Goal: Information Seeking & Learning: Learn about a topic

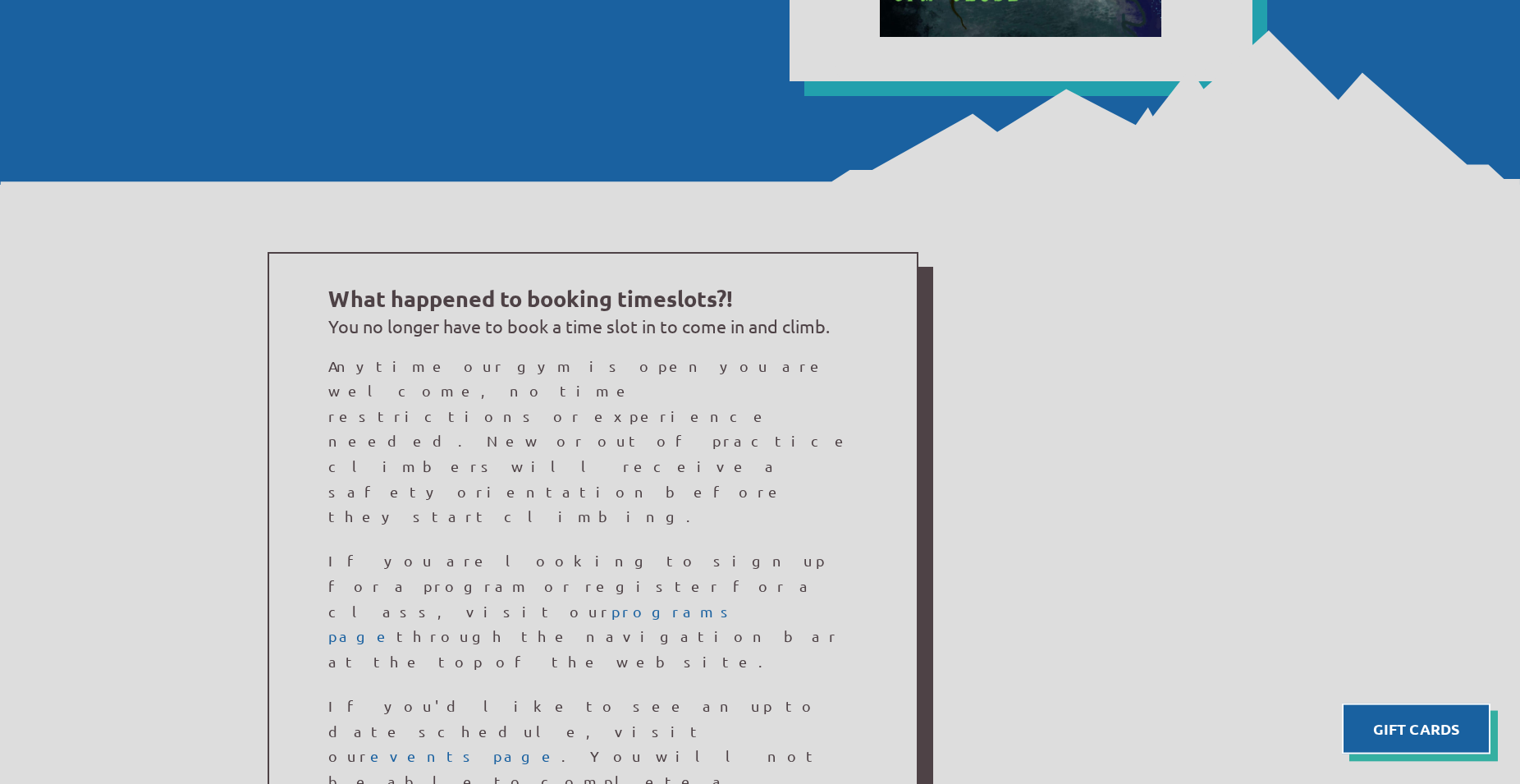
scroll to position [1135, 0]
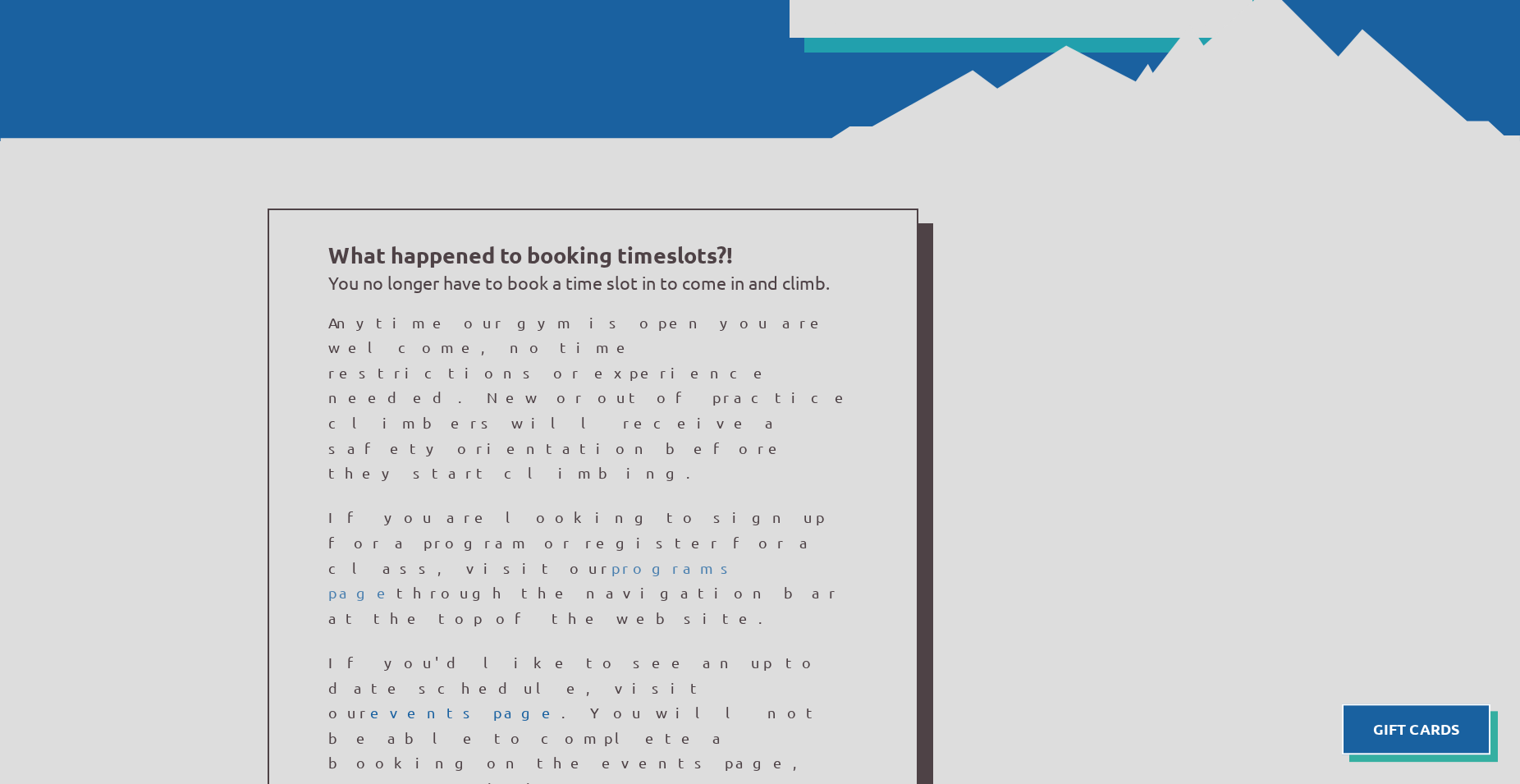
click at [399, 559] on link "programs page" at bounding box center [535, 580] width 412 height 43
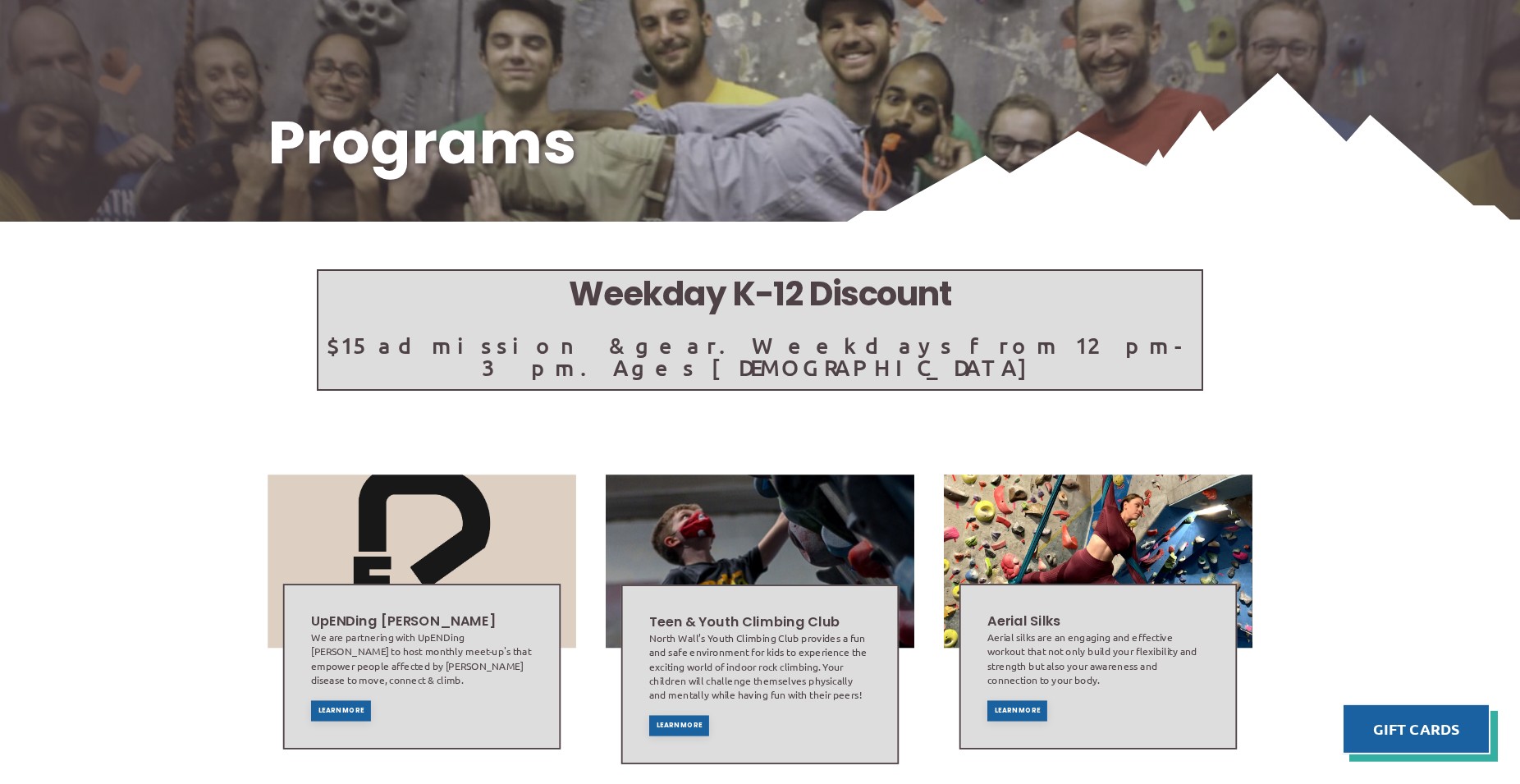
scroll to position [182, 0]
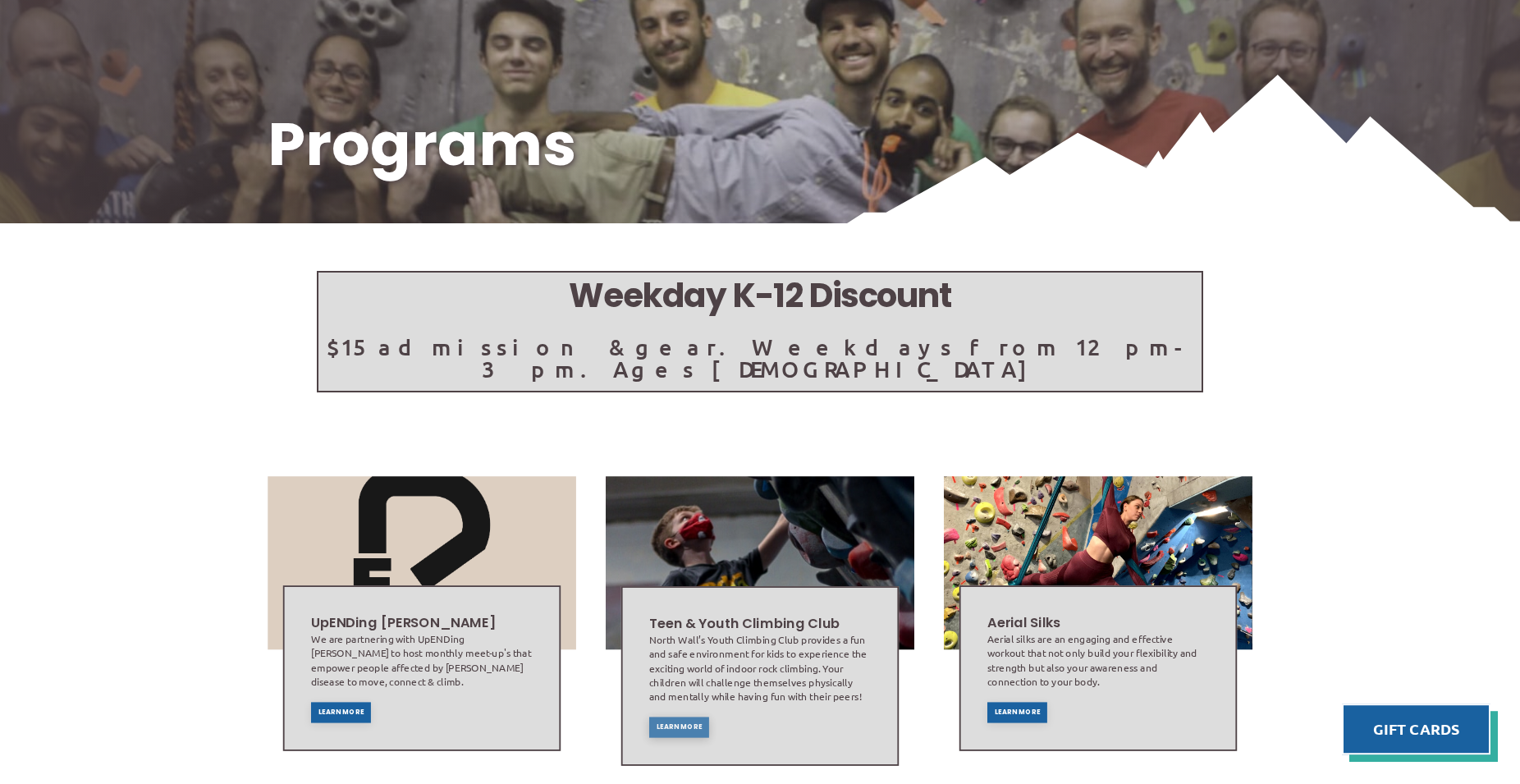
click at [679, 723] on span "Learn More" at bounding box center [679, 726] width 46 height 7
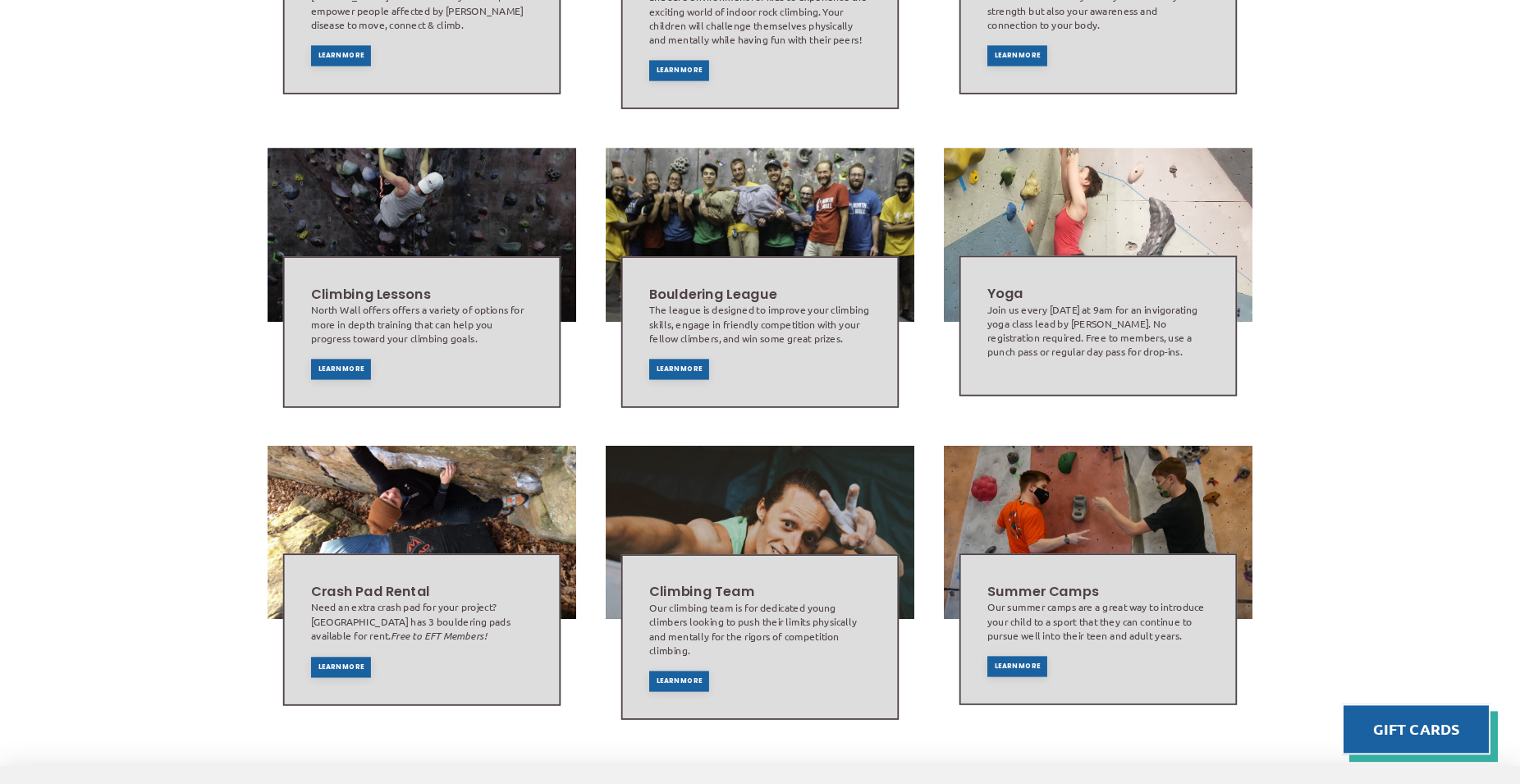
scroll to position [1039, 0]
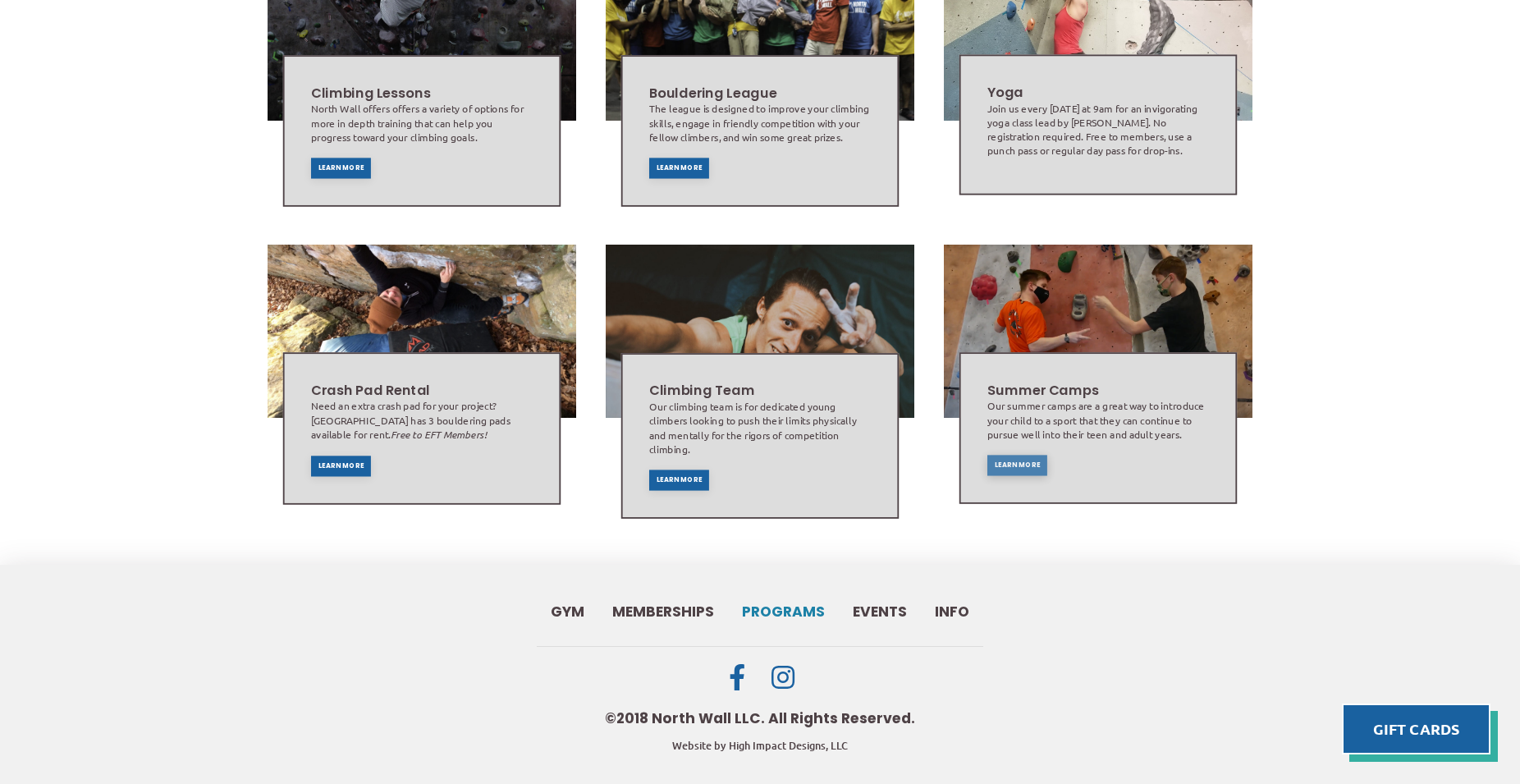
click at [1013, 462] on span "Learn More" at bounding box center [1017, 465] width 46 height 7
click at [664, 605] on span "Memberships" at bounding box center [663, 612] width 102 height 14
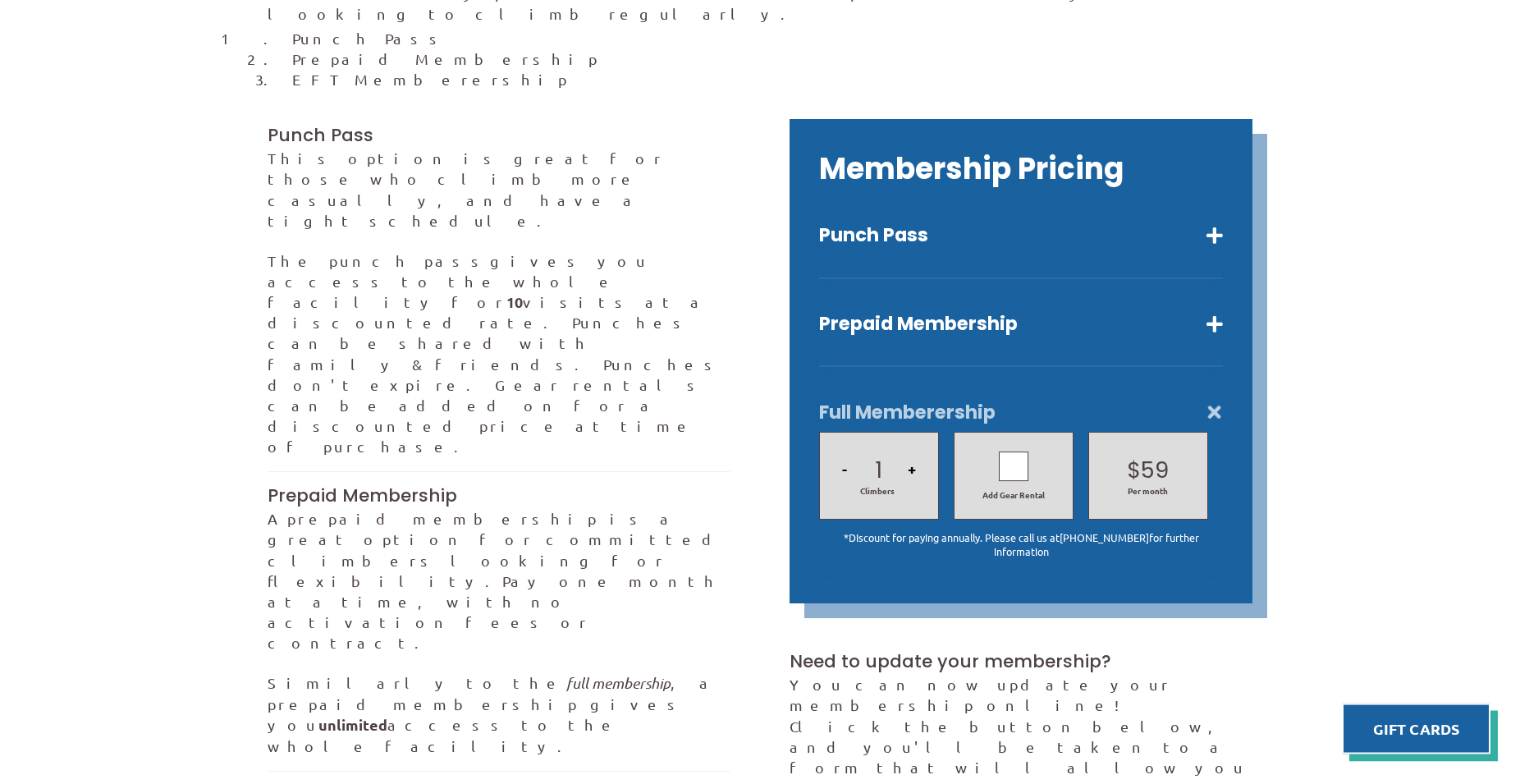
scroll to position [498, 0]
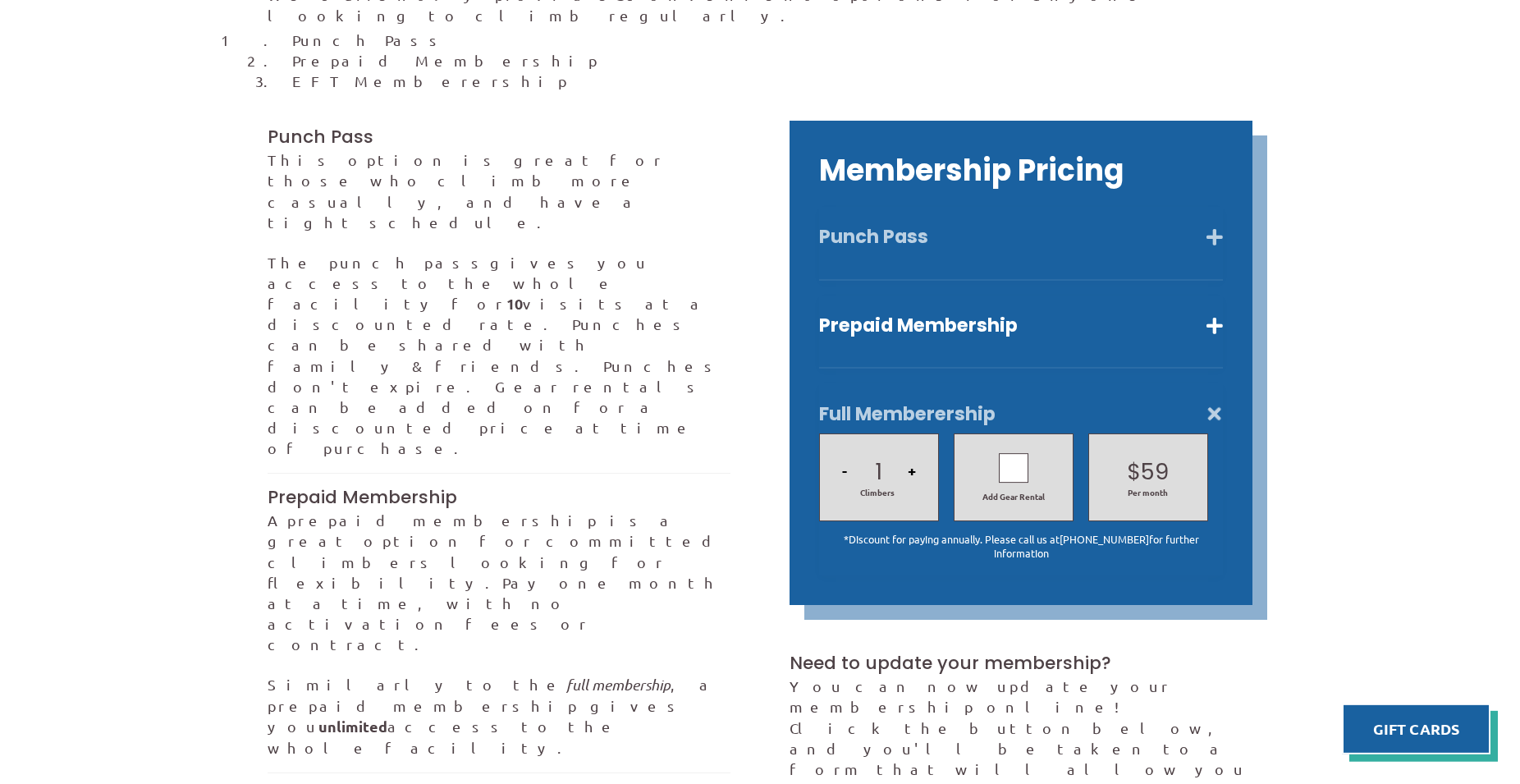
click at [1211, 225] on button "Punch Pass" at bounding box center [1022, 236] width 404 height 24
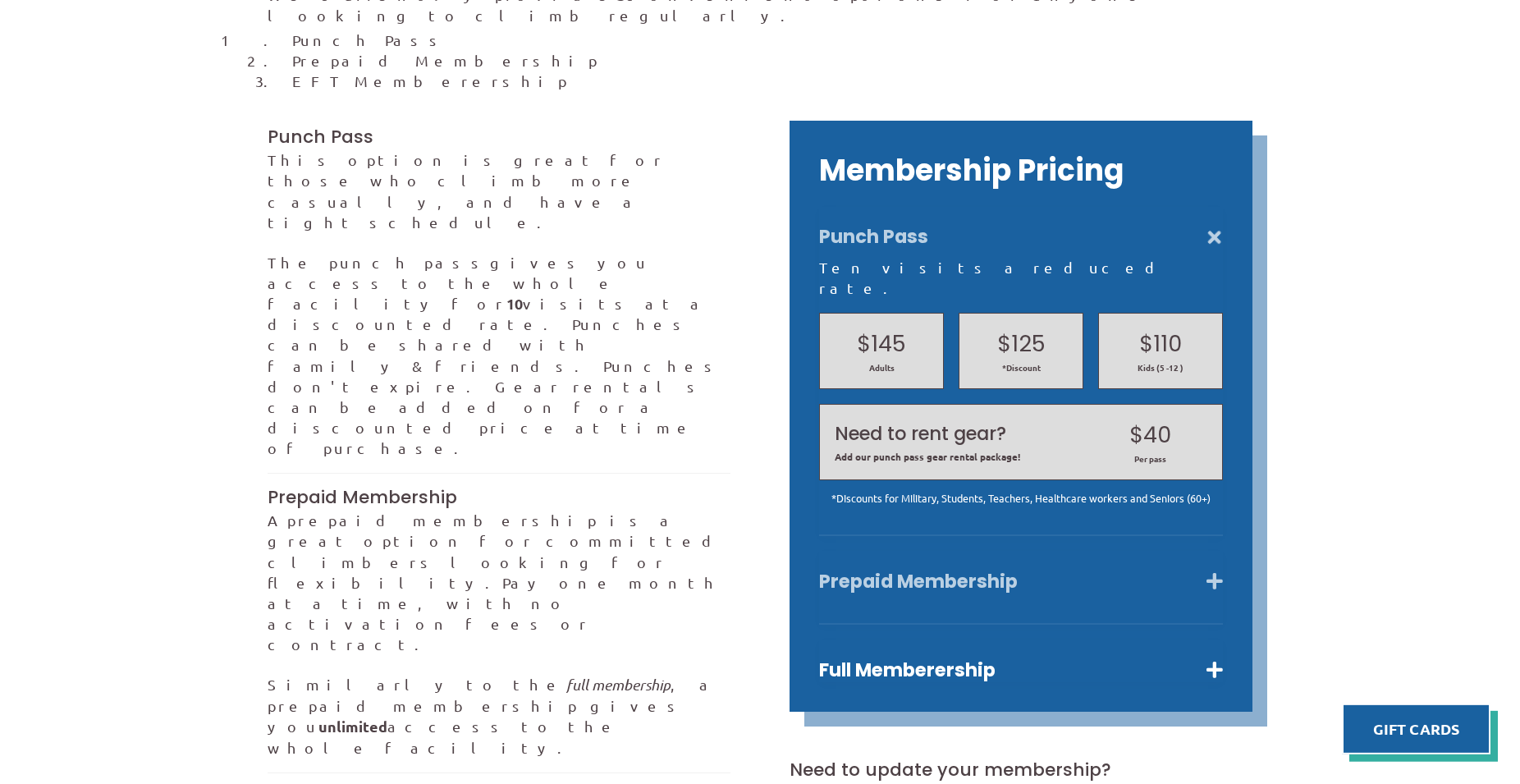
click at [1212, 570] on button "Prepaid Membership" at bounding box center [1022, 581] width 404 height 24
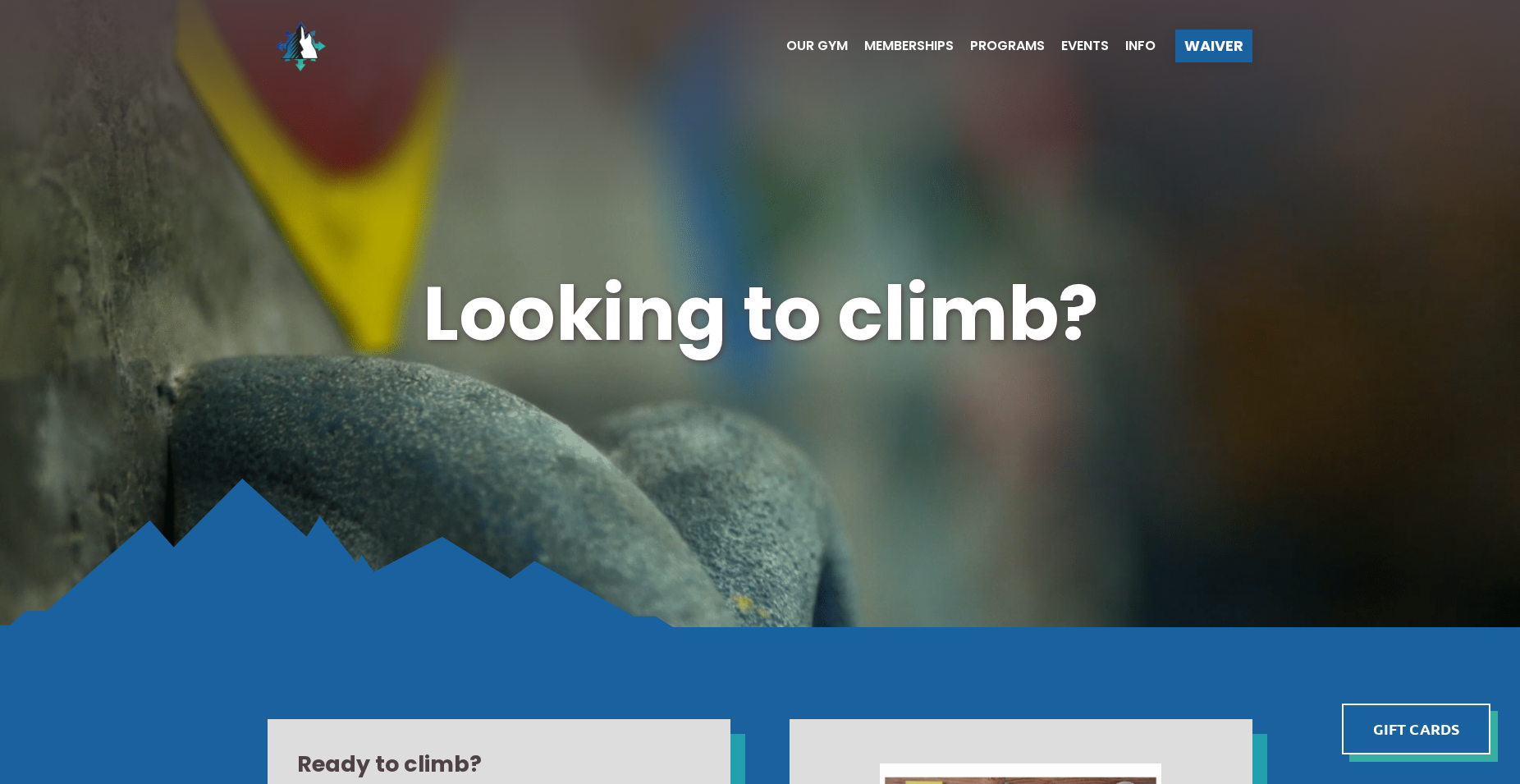
click at [821, 53] on ul "Our Gym Memberships Programs Events Info" at bounding box center [963, 46] width 386 height 66
click at [822, 46] on span "Our Gym" at bounding box center [817, 46] width 62 height 13
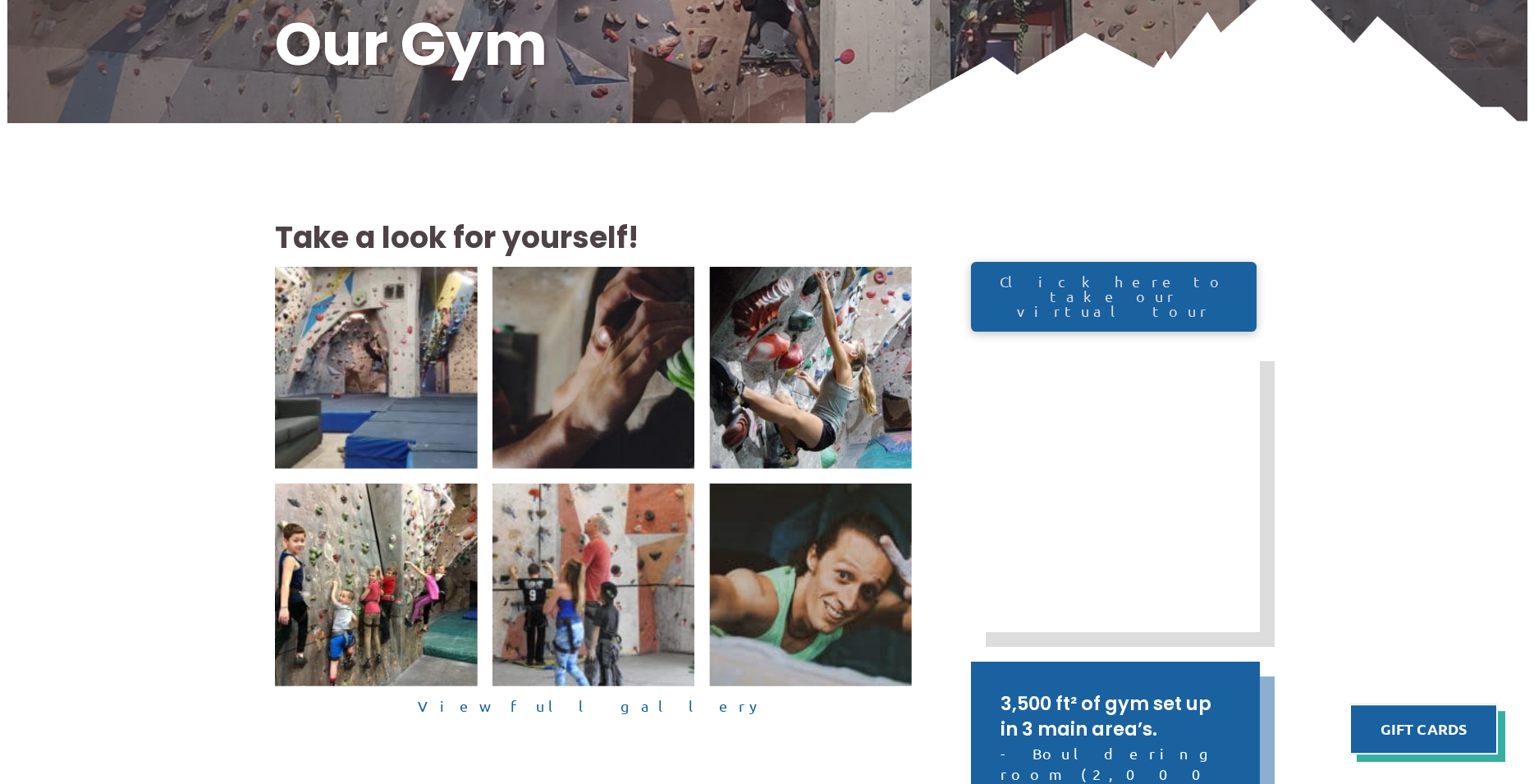
scroll to position [292, 0]
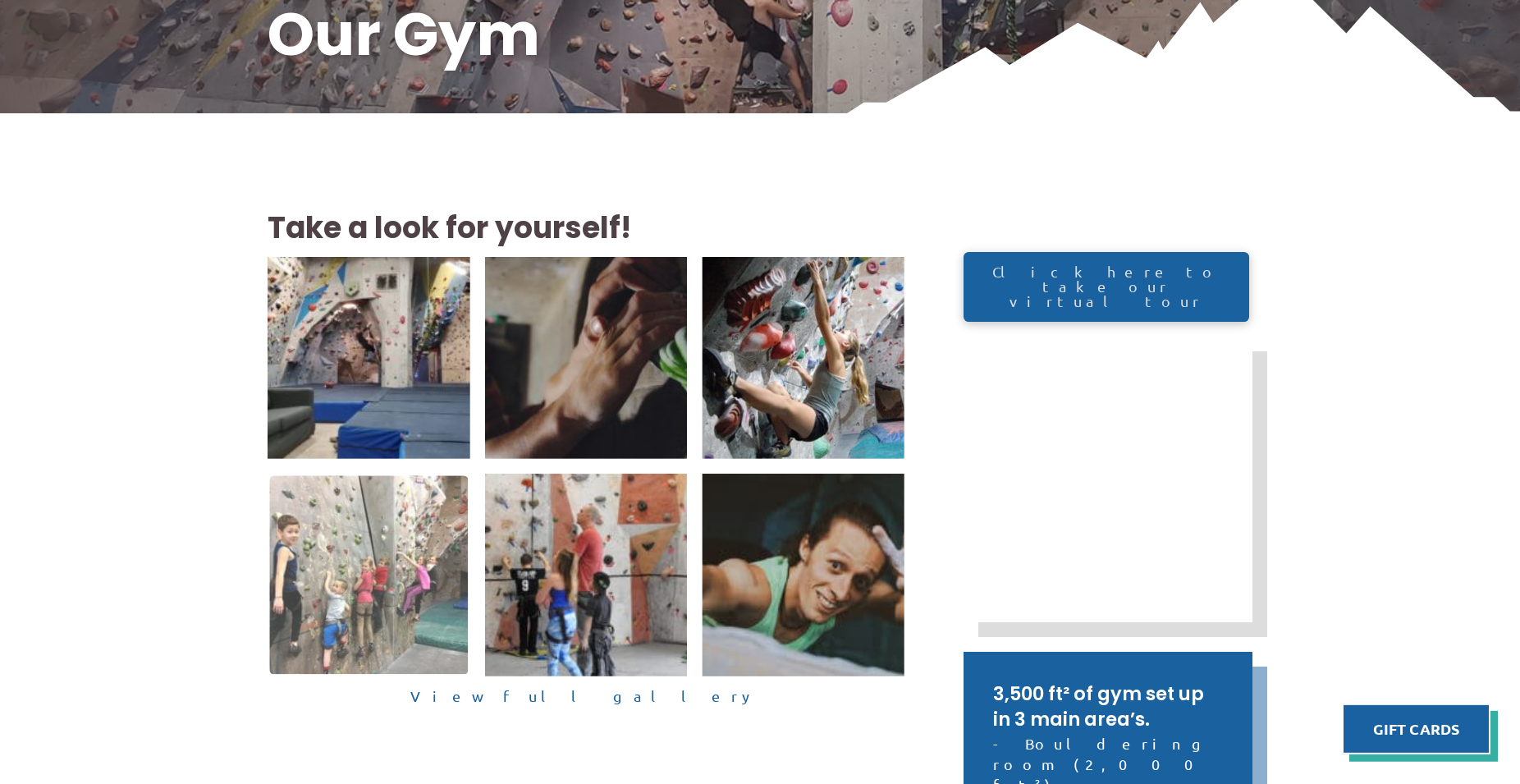
click at [368, 570] on img at bounding box center [369, 575] width 198 height 198
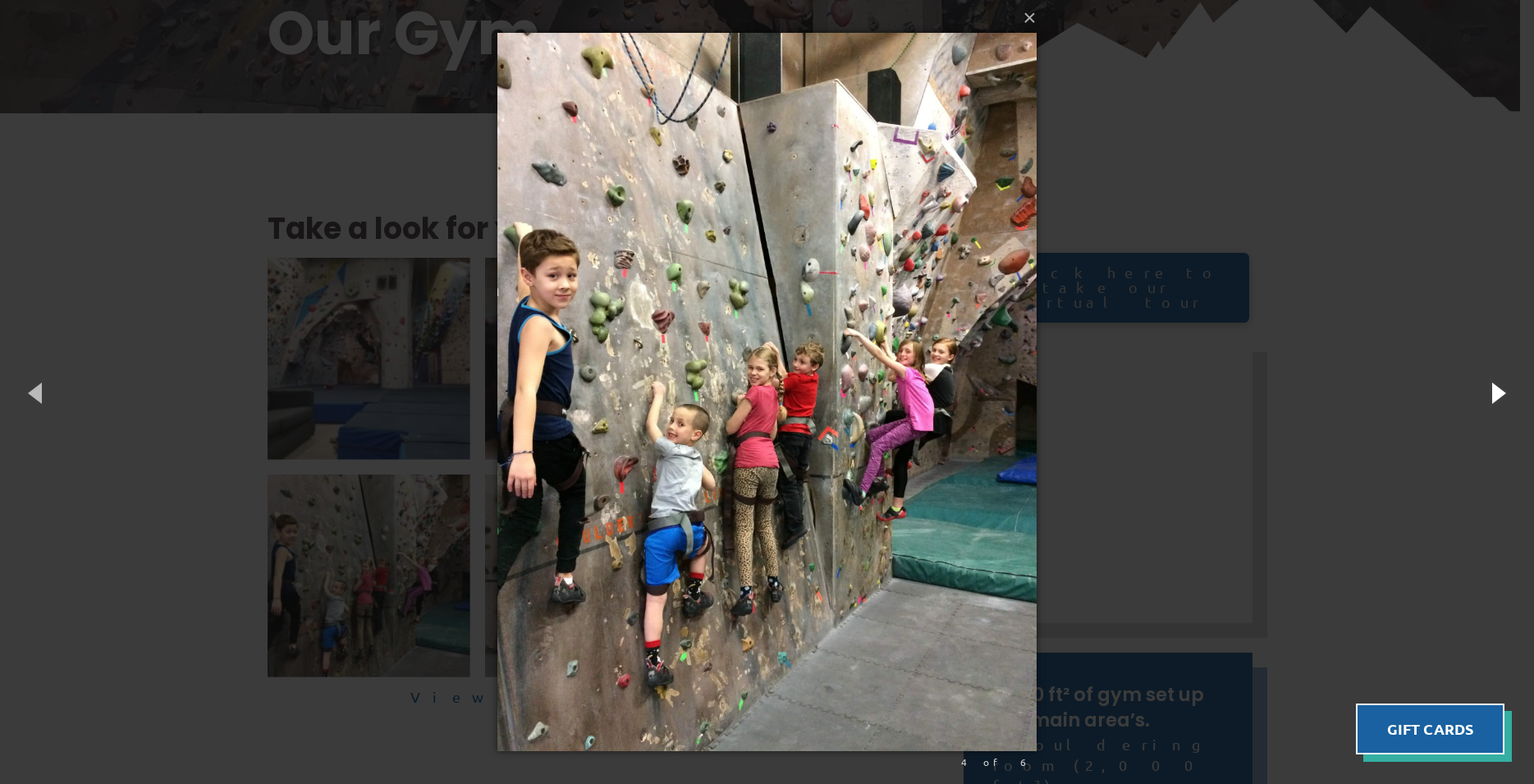
click at [1496, 392] on button "button" at bounding box center [1498, 392] width 74 height 90
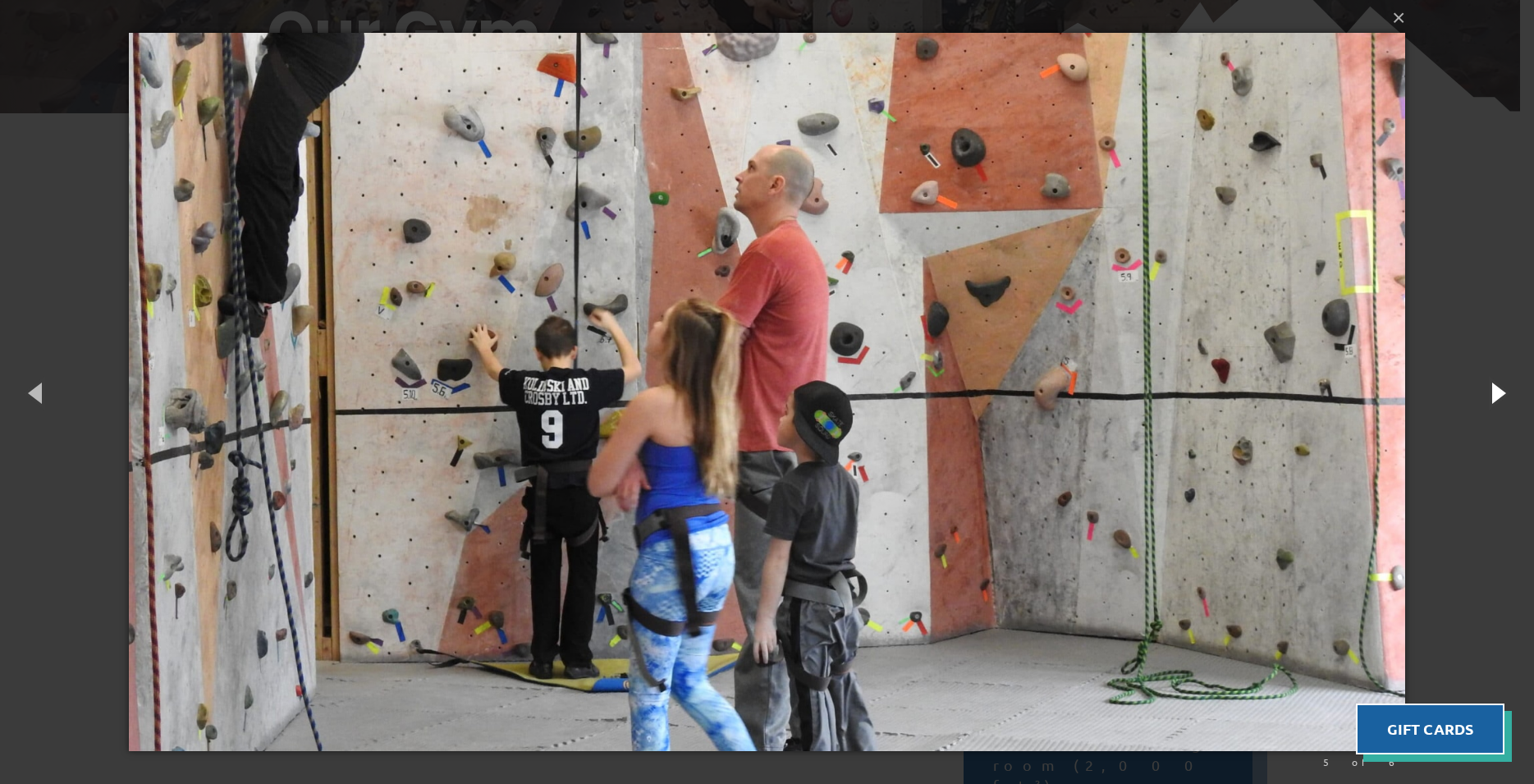
click at [1496, 392] on button "button" at bounding box center [1498, 392] width 74 height 90
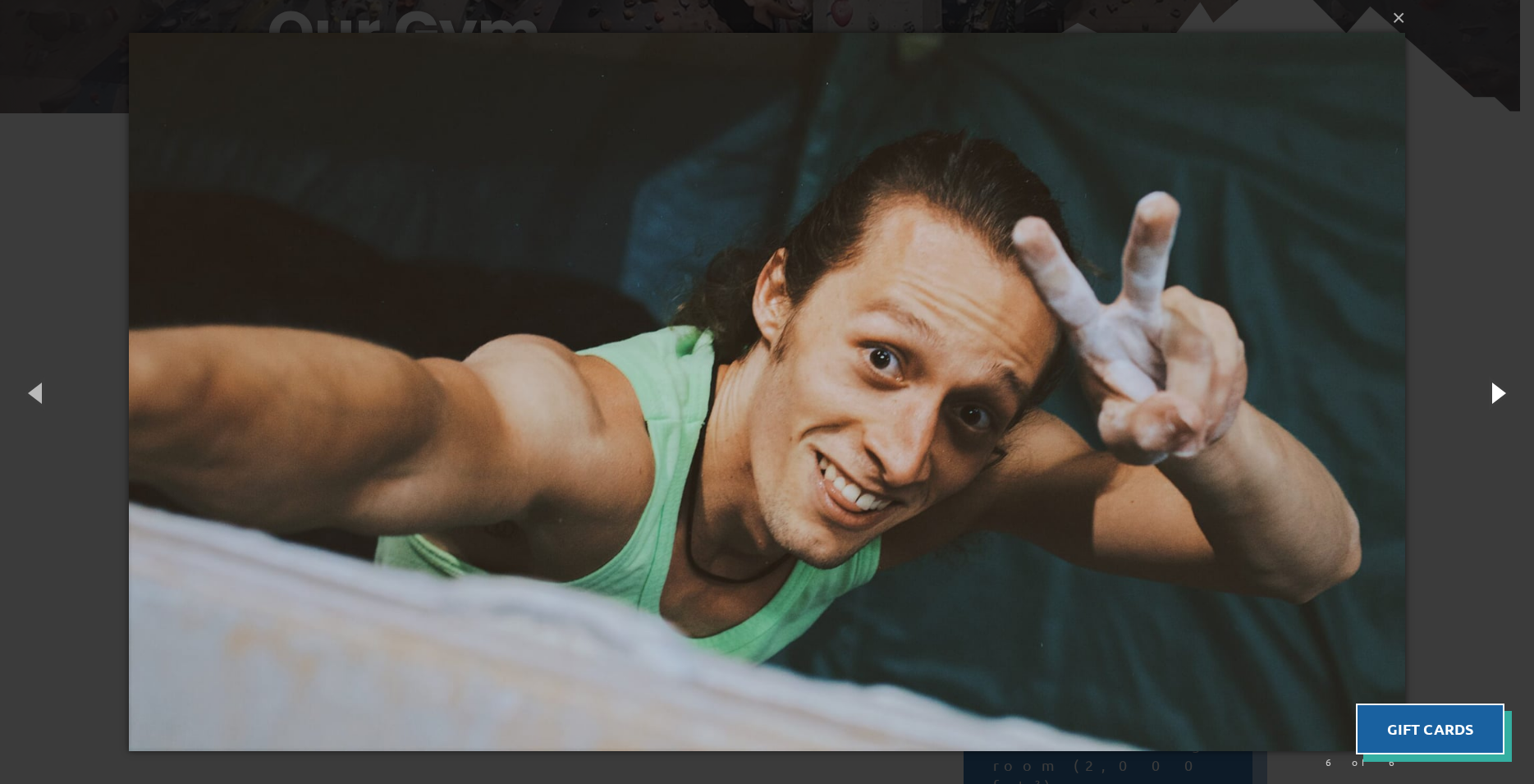
click at [1496, 392] on button "button" at bounding box center [1498, 392] width 74 height 90
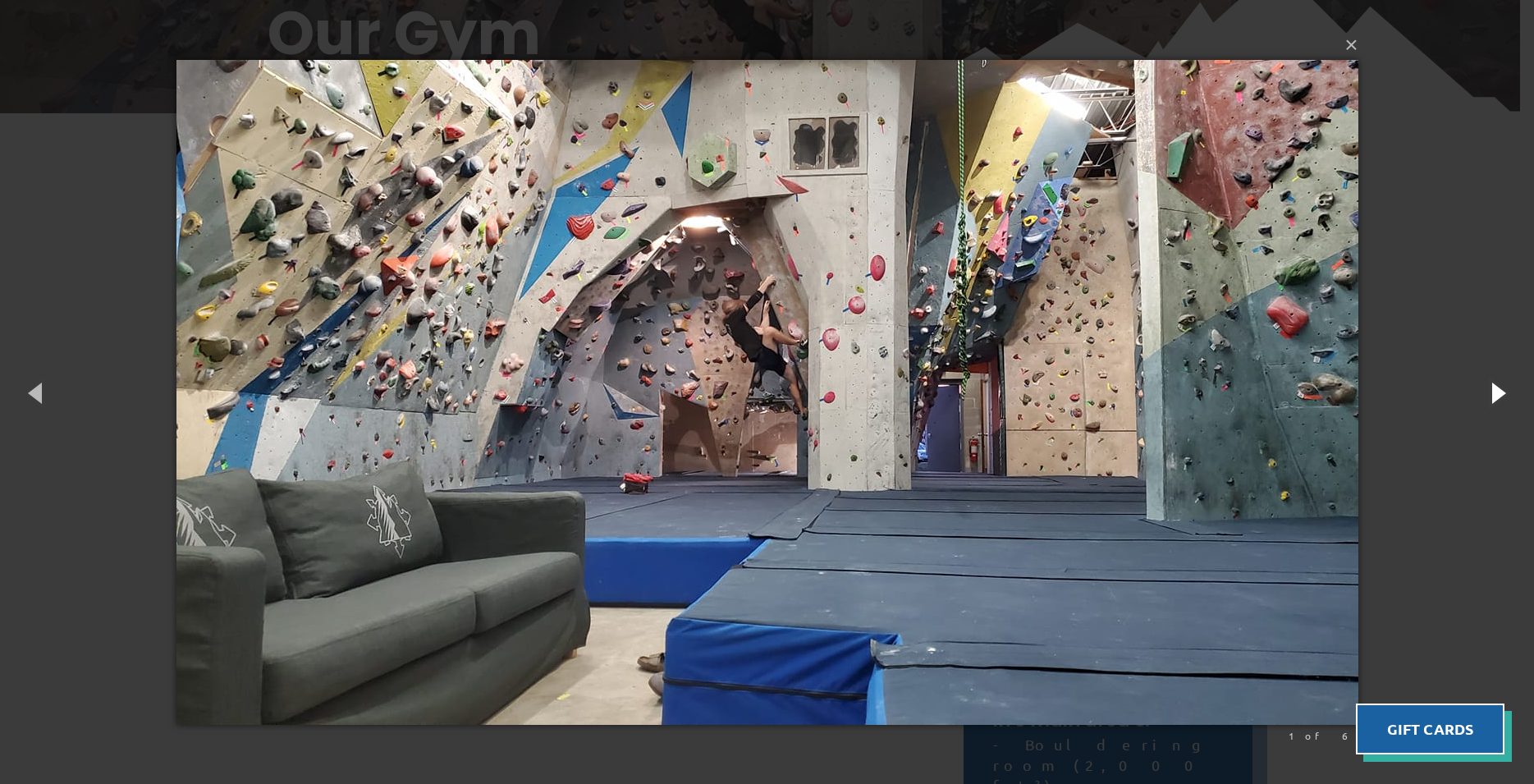
click at [1496, 392] on button "button" at bounding box center [1498, 392] width 74 height 90
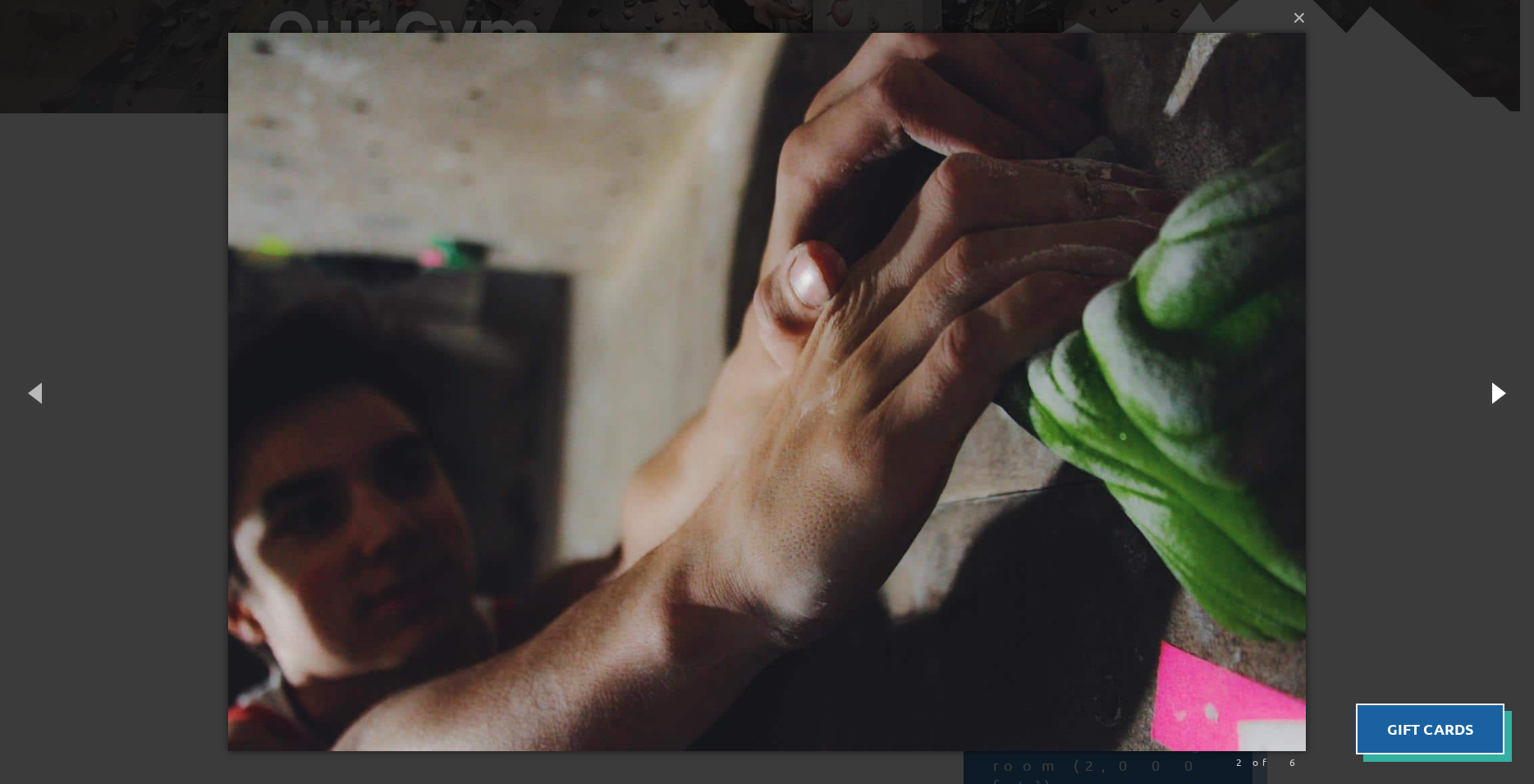
click at [1496, 392] on button "button" at bounding box center [1498, 392] width 74 height 90
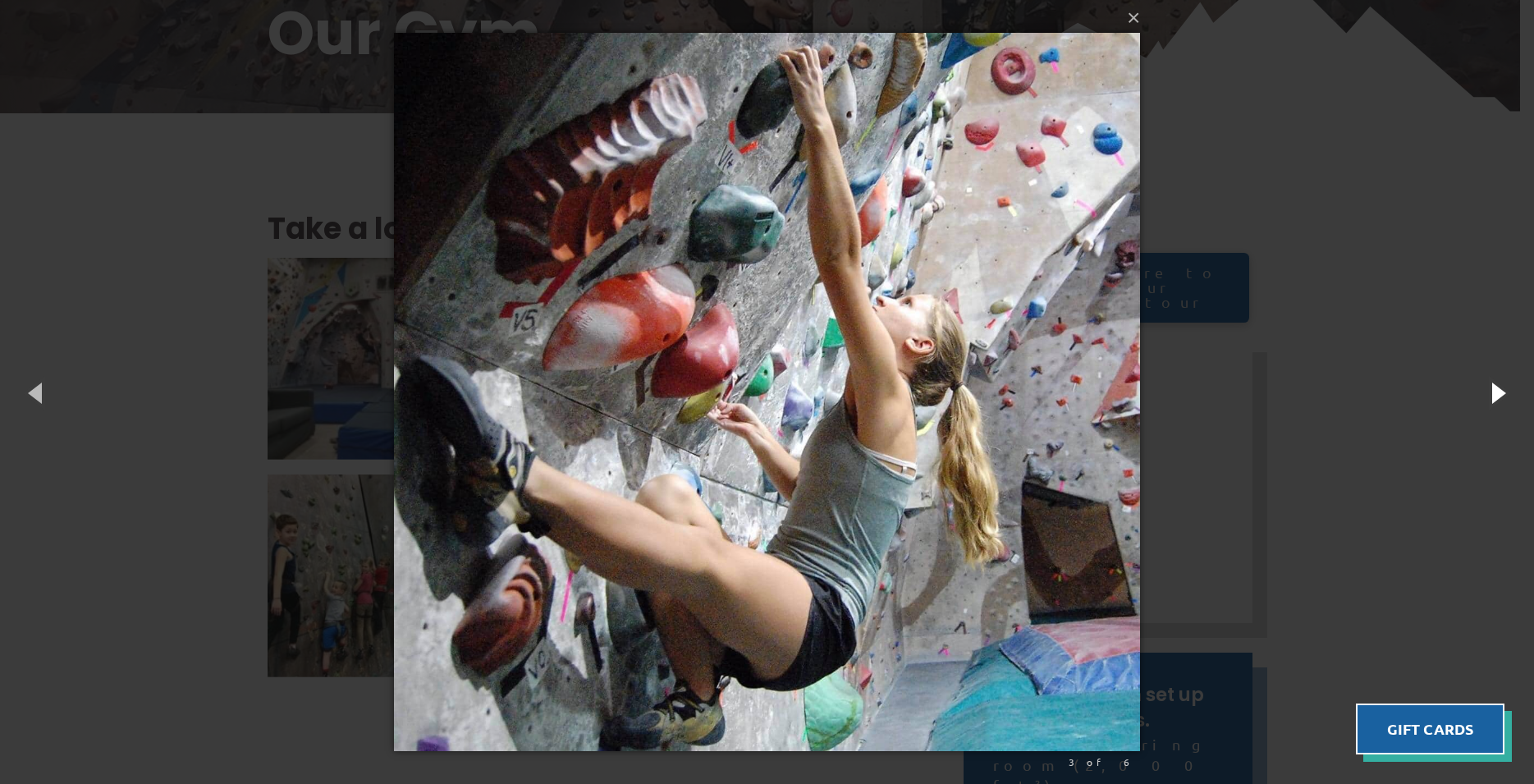
click at [1496, 392] on button "button" at bounding box center [1498, 392] width 74 height 90
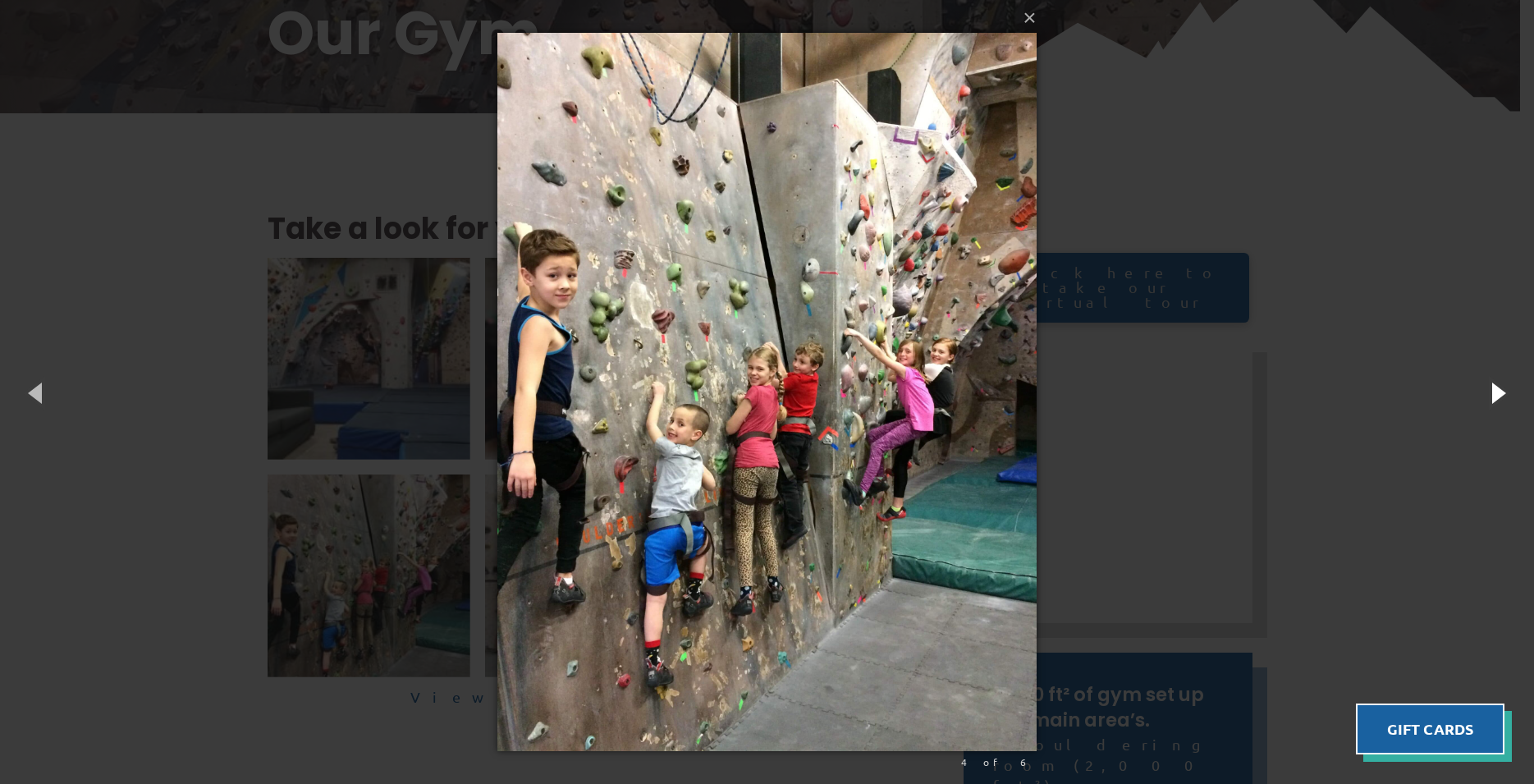
click at [1496, 392] on button "button" at bounding box center [1498, 392] width 74 height 90
